Goal: Transaction & Acquisition: Purchase product/service

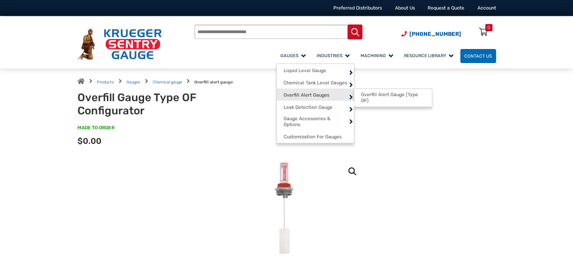
click at [284, 97] on span "Overfill Alert Gauges" at bounding box center [307, 95] width 46 height 6
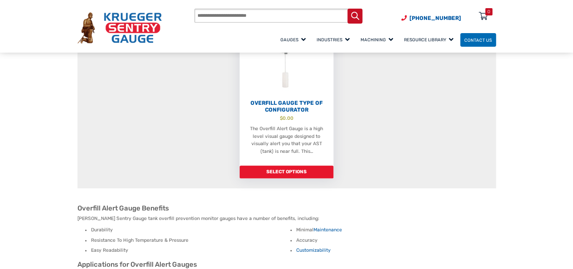
scroll to position [272, 0]
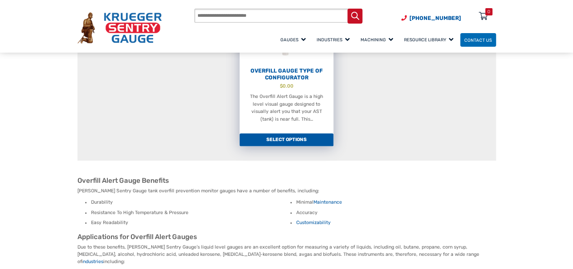
click at [279, 133] on link "Select options" at bounding box center [287, 139] width 94 height 13
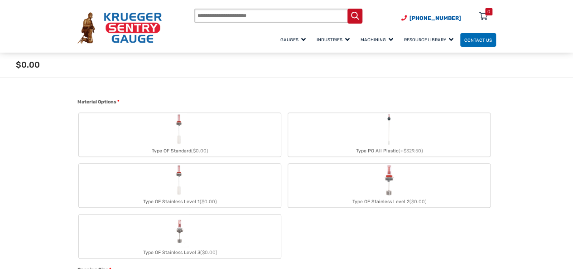
scroll to position [272, 0]
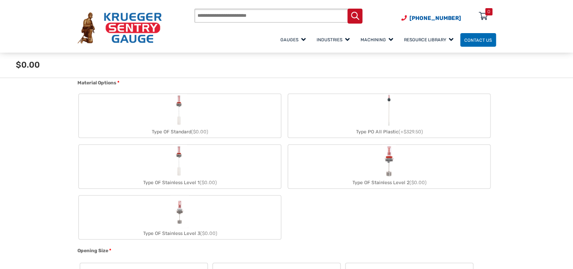
click at [179, 133] on div "Type OF Standard ($0.00)" at bounding box center [180, 131] width 202 height 11
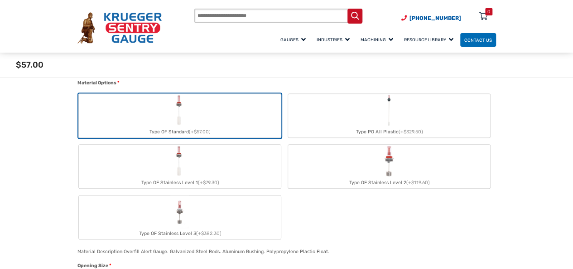
click at [186, 131] on div "Type OF Standard (+$57.00)" at bounding box center [180, 131] width 202 height 11
